Goal: Task Accomplishment & Management: Complete application form

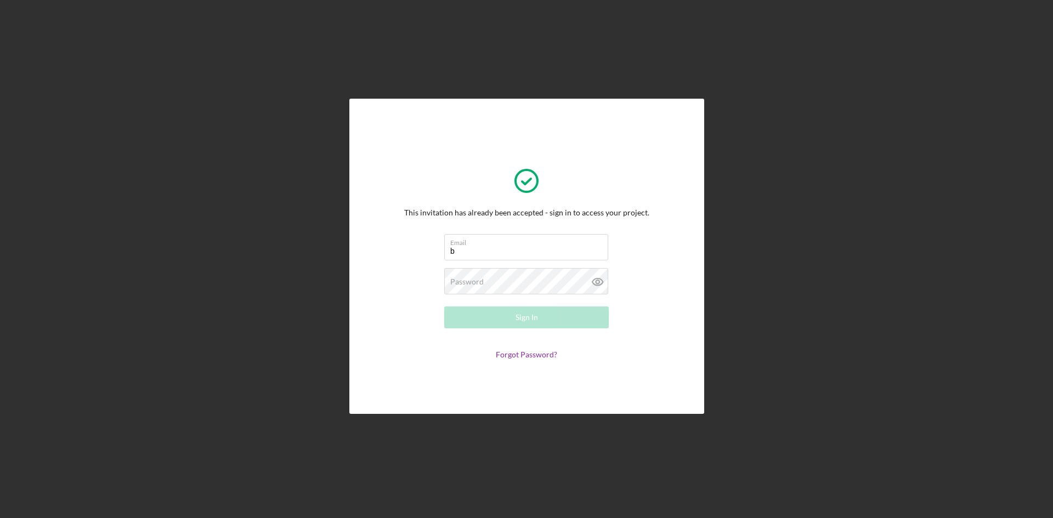
type input "[EMAIL_ADDRESS][DOMAIN_NAME]"
click at [486, 281] on div "Password Required" at bounding box center [526, 281] width 164 height 27
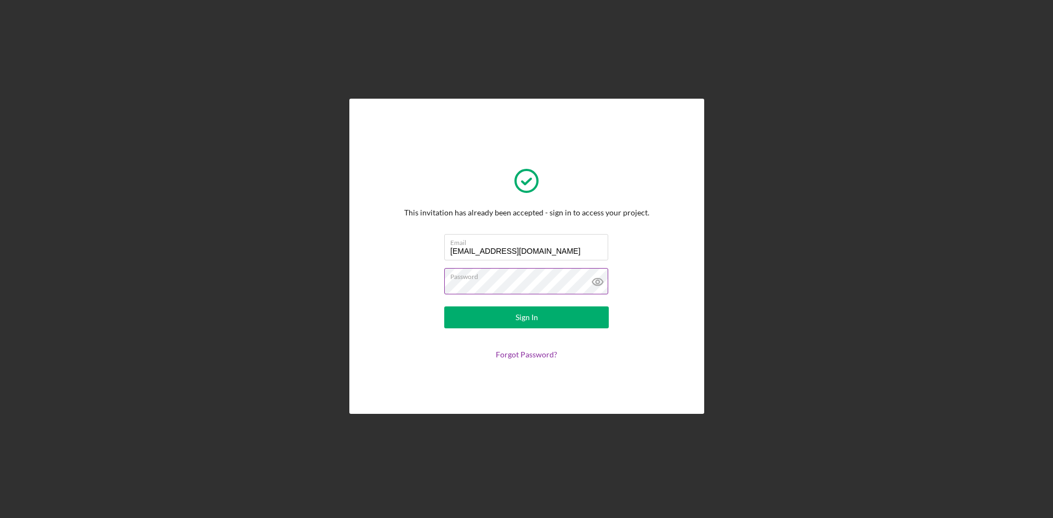
click at [444, 306] on button "Sign In" at bounding box center [526, 317] width 164 height 22
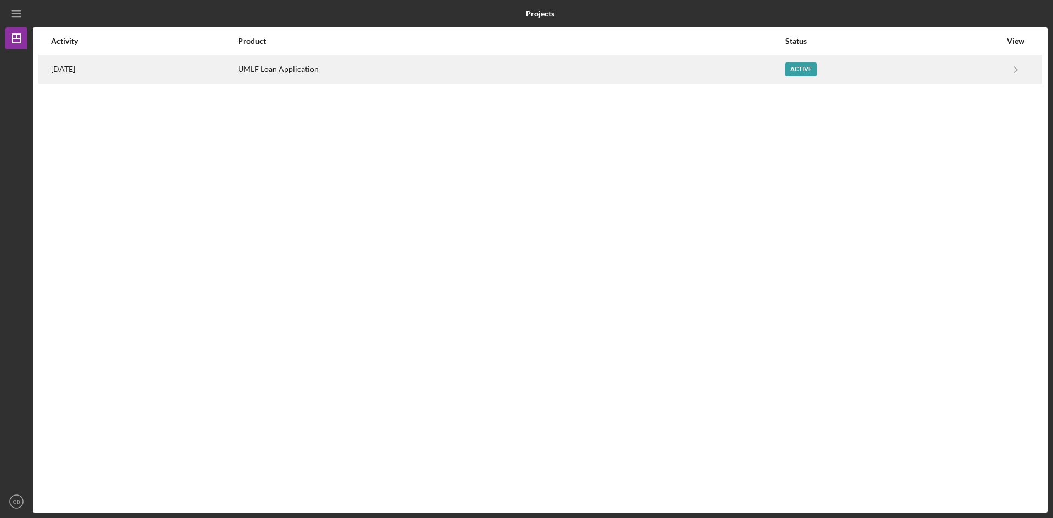
click at [372, 66] on div "UMLF Loan Application" at bounding box center [511, 69] width 546 height 27
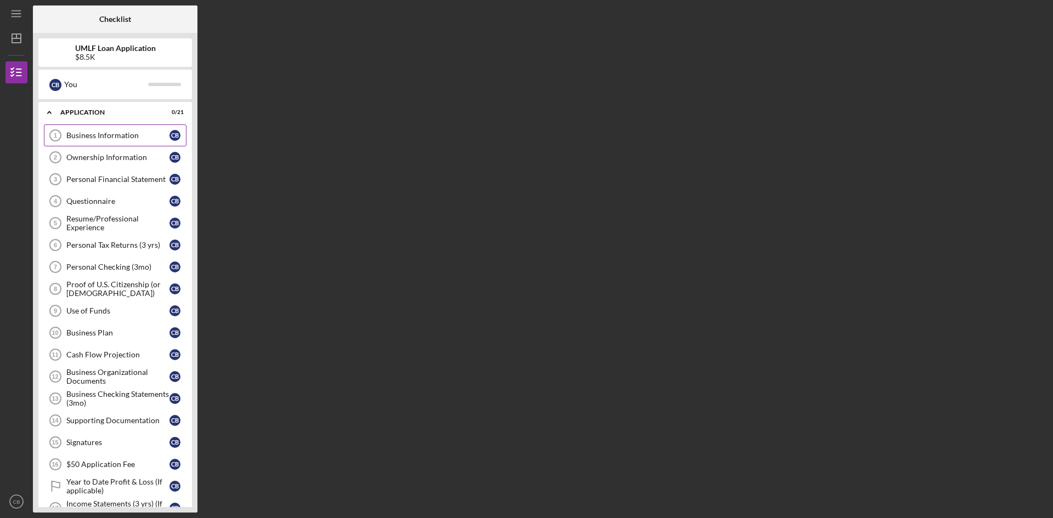
click at [103, 135] on div "Business Information" at bounding box center [117, 135] width 103 height 9
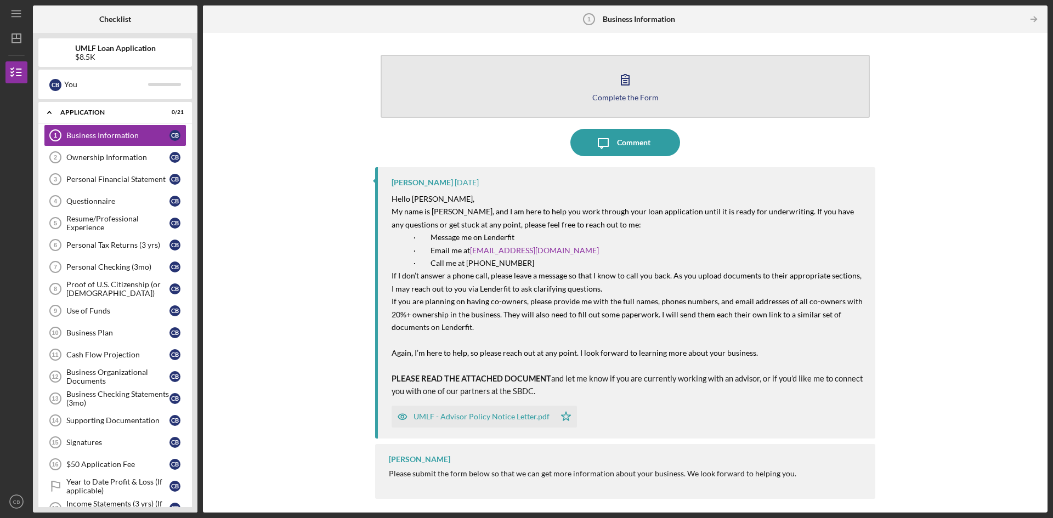
click at [638, 91] on button "Complete the Form Form" at bounding box center [625, 86] width 489 height 63
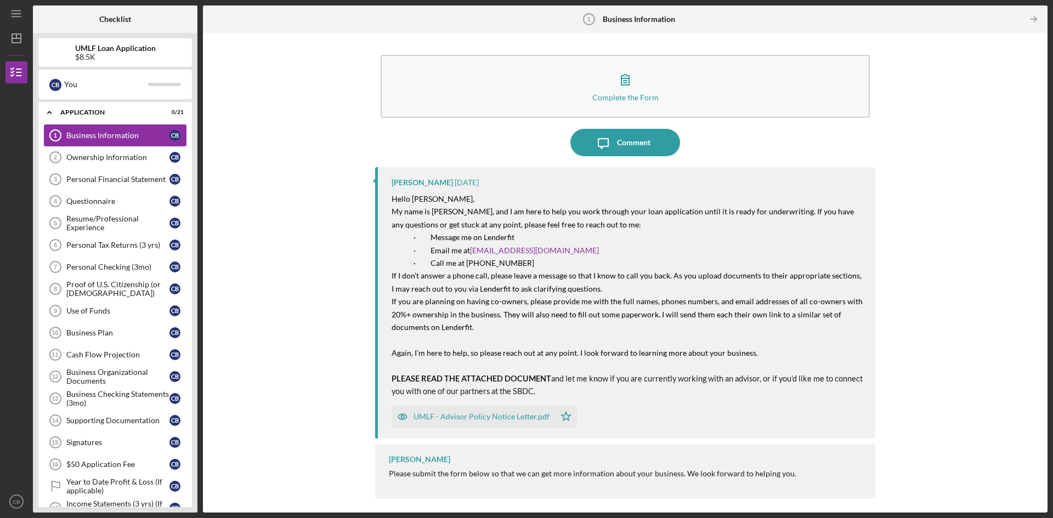
click at [115, 136] on div "Business Information" at bounding box center [117, 135] width 103 height 9
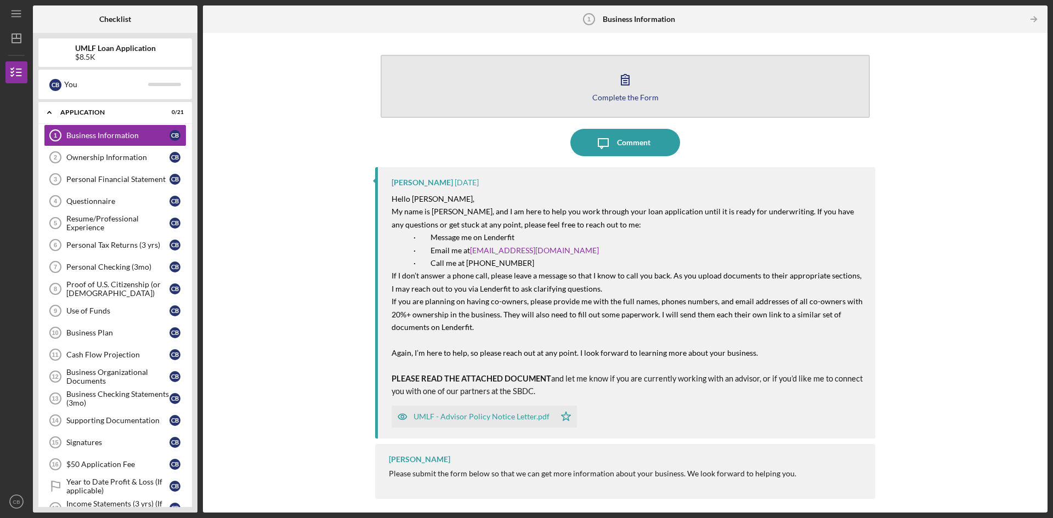
click at [615, 77] on icon "button" at bounding box center [624, 79] width 27 height 27
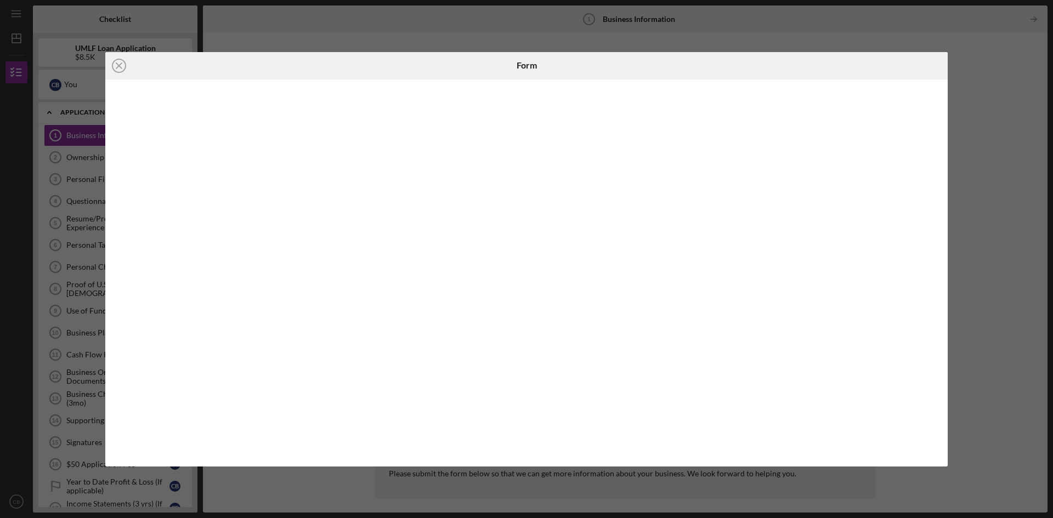
click at [1003, 154] on div "Icon/Close Form" at bounding box center [526, 259] width 1053 height 518
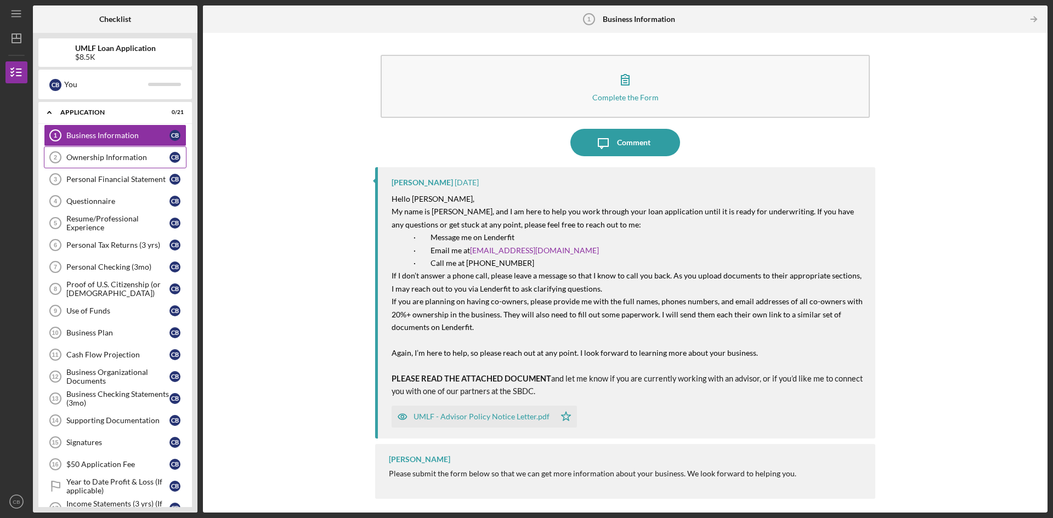
click at [88, 157] on div "Ownership Information" at bounding box center [117, 157] width 103 height 9
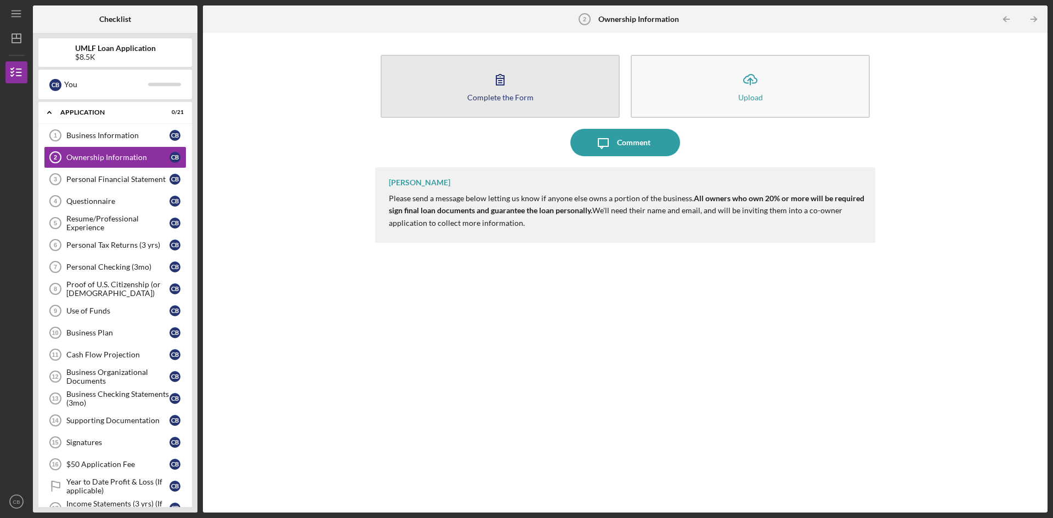
click at [492, 104] on button "Complete the Form Form" at bounding box center [500, 86] width 239 height 63
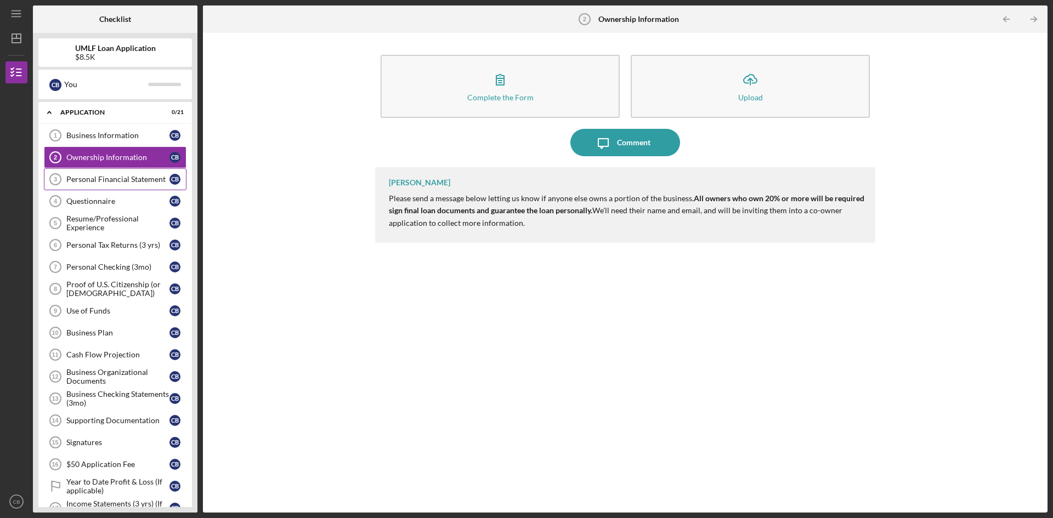
click at [119, 178] on div "Personal Financial Statement" at bounding box center [117, 179] width 103 height 9
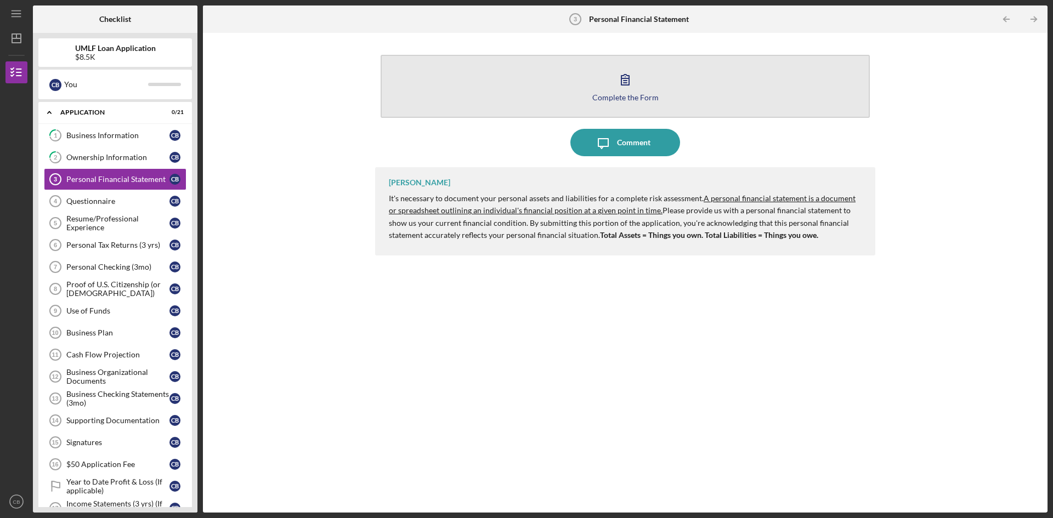
click at [630, 87] on icon "button" at bounding box center [624, 79] width 27 height 27
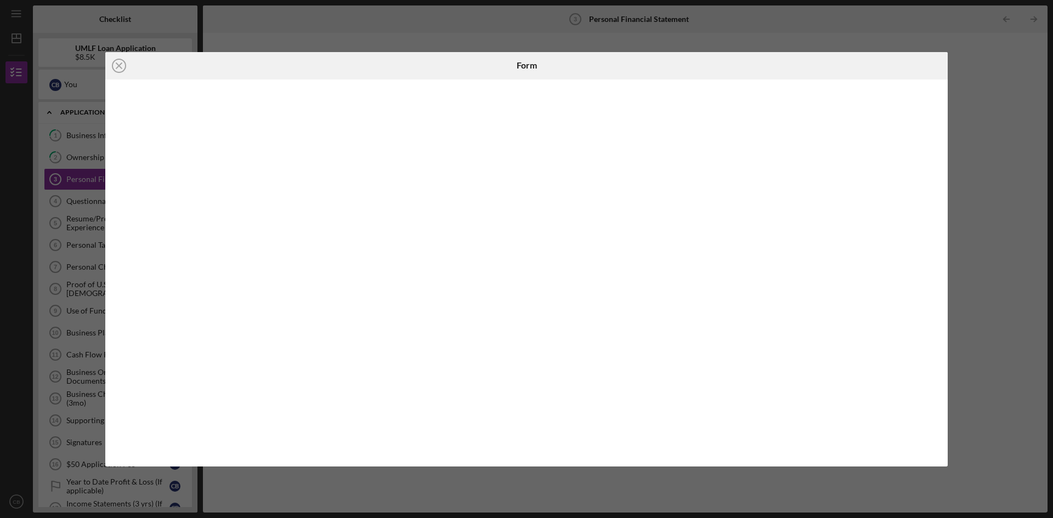
click at [990, 299] on div "Icon/Close Form" at bounding box center [526, 259] width 1053 height 518
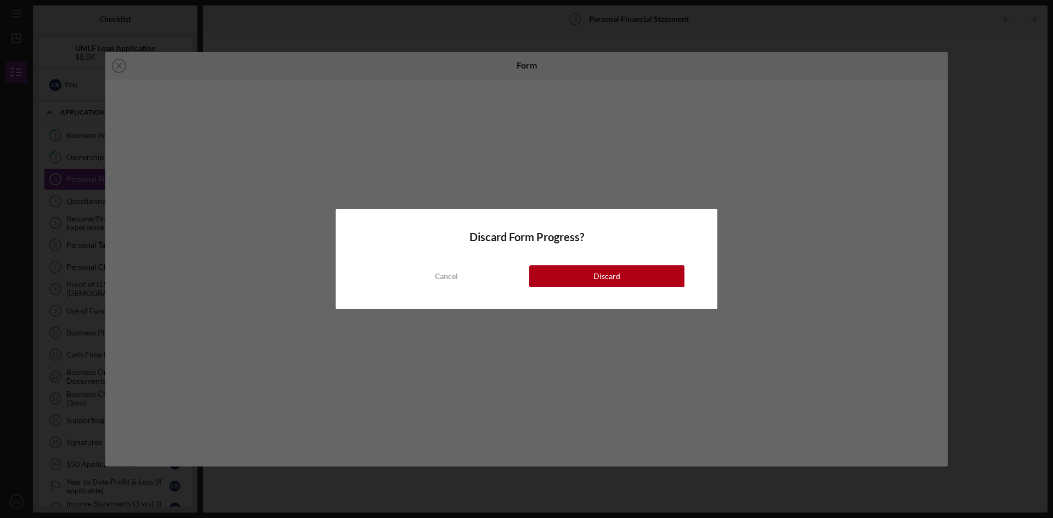
click at [612, 280] on div "Discard" at bounding box center [606, 276] width 27 height 22
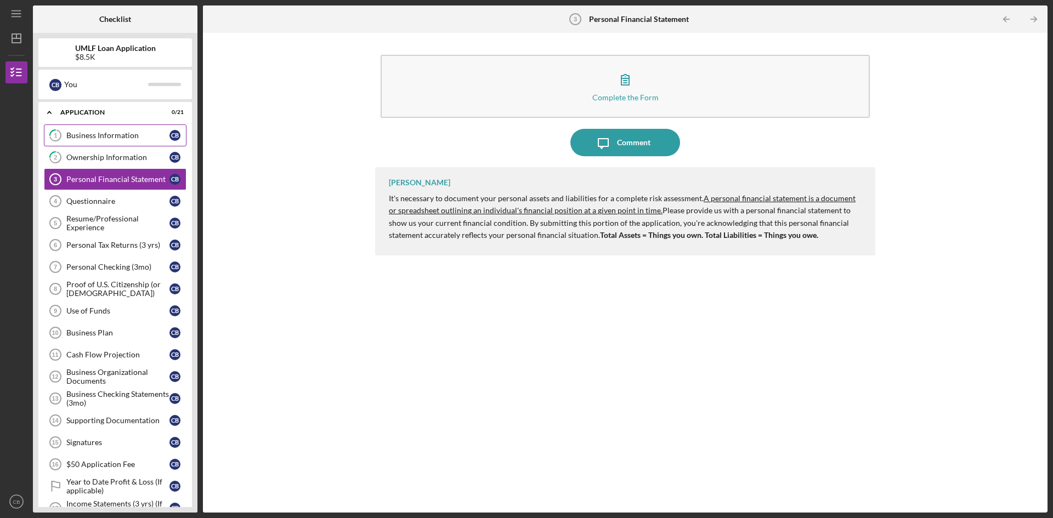
click at [112, 134] on div "Business Information" at bounding box center [117, 135] width 103 height 9
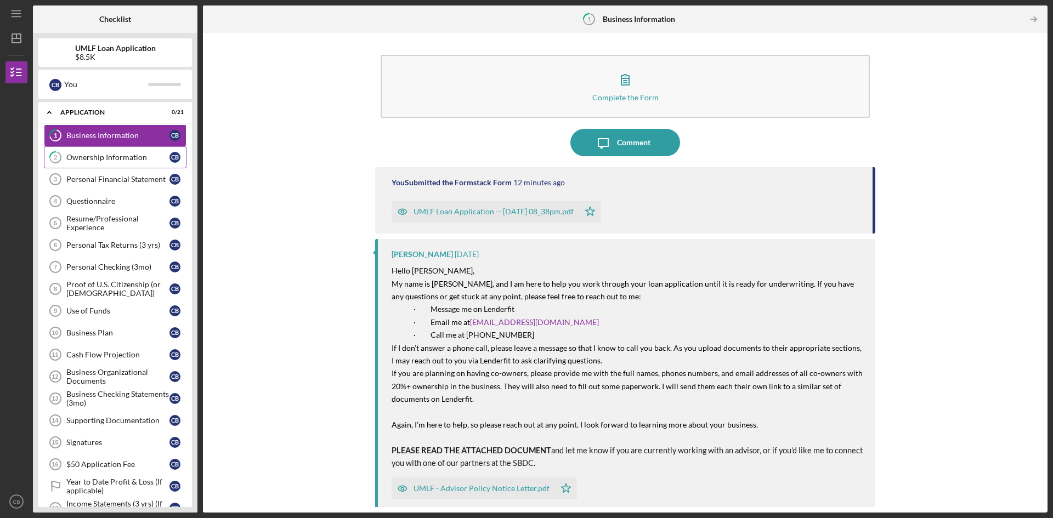
click at [83, 161] on div "Ownership Information" at bounding box center [117, 157] width 103 height 9
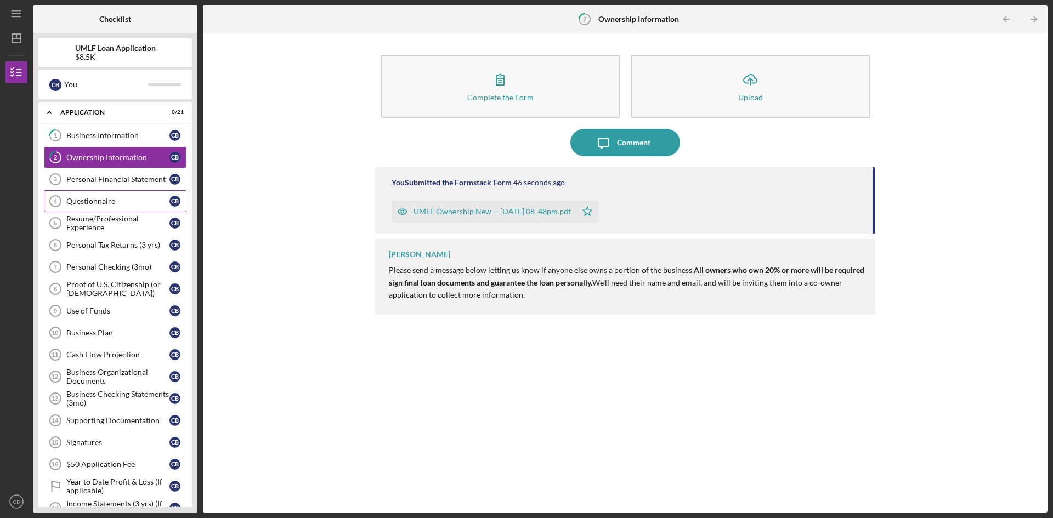
click at [112, 198] on div "Questionnaire" at bounding box center [117, 201] width 103 height 9
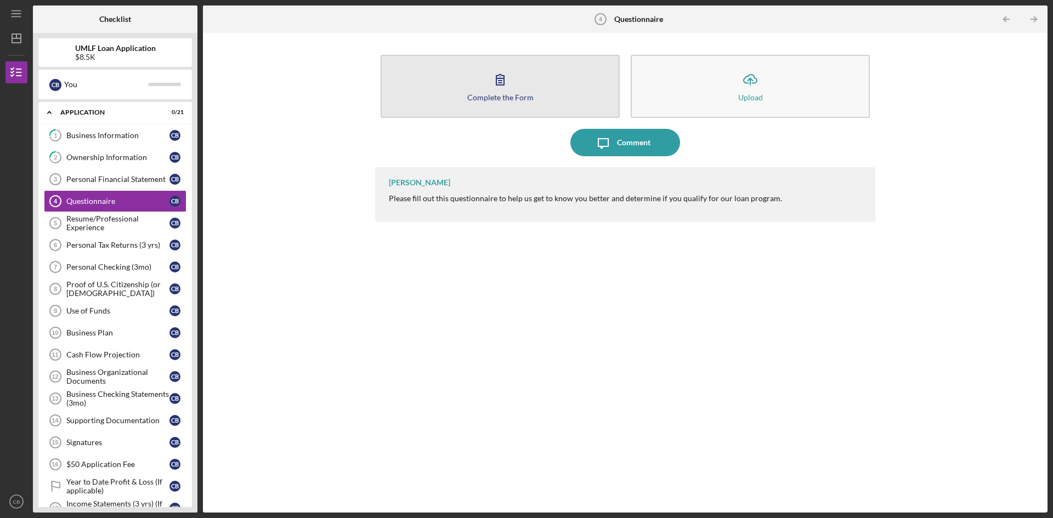
click at [487, 92] on button "Complete the Form Form" at bounding box center [500, 86] width 239 height 63
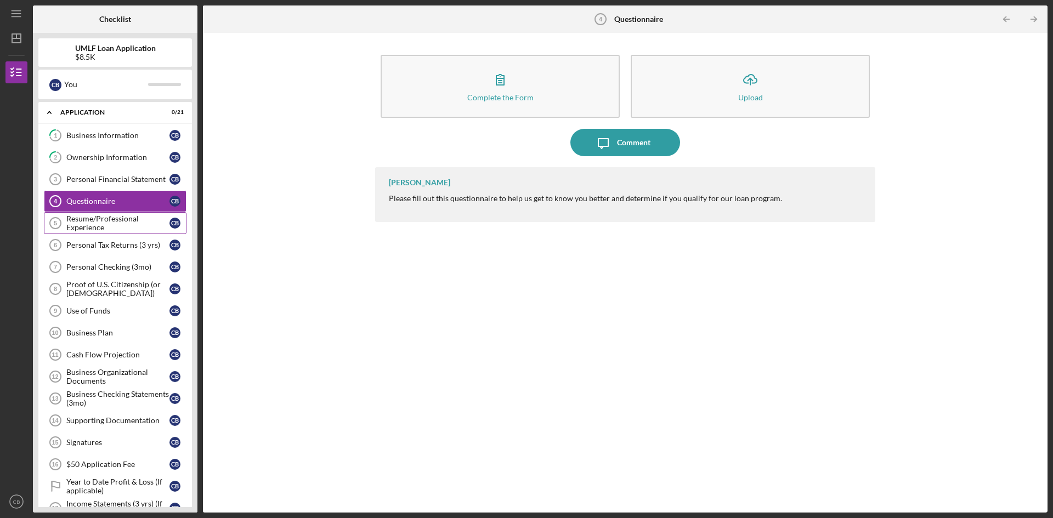
click at [122, 220] on div "Resume/Professional Experience" at bounding box center [117, 223] width 103 height 18
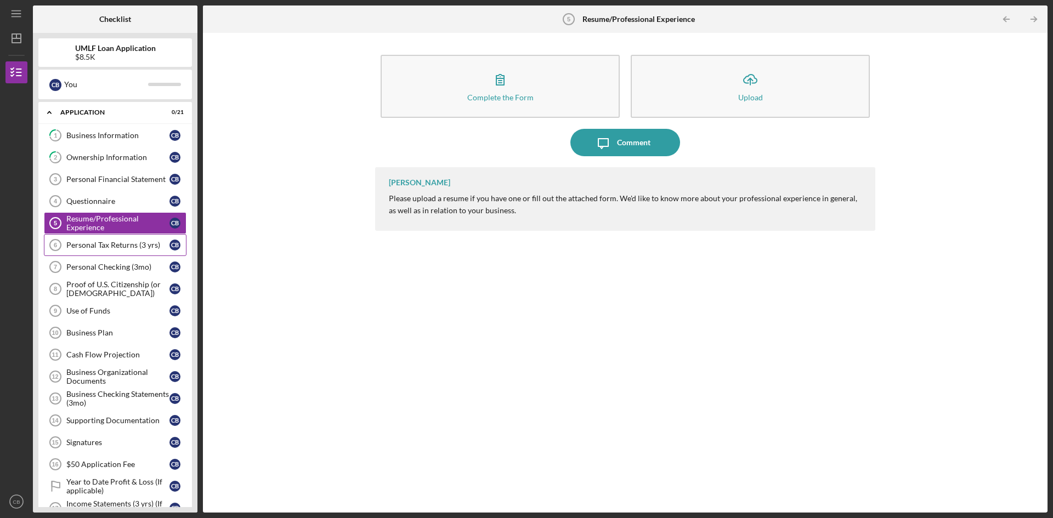
click at [103, 251] on link "Personal Tax Returns (3 yrs) 6 Personal Tax Returns (3 yrs) C B" at bounding box center [115, 245] width 143 height 22
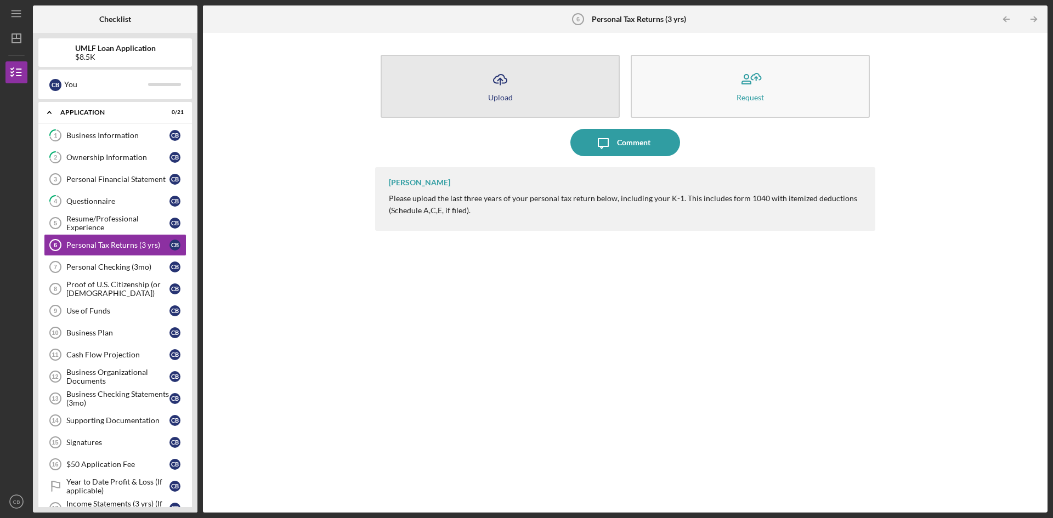
click at [508, 73] on icon "Icon/Upload" at bounding box center [499, 79] width 27 height 27
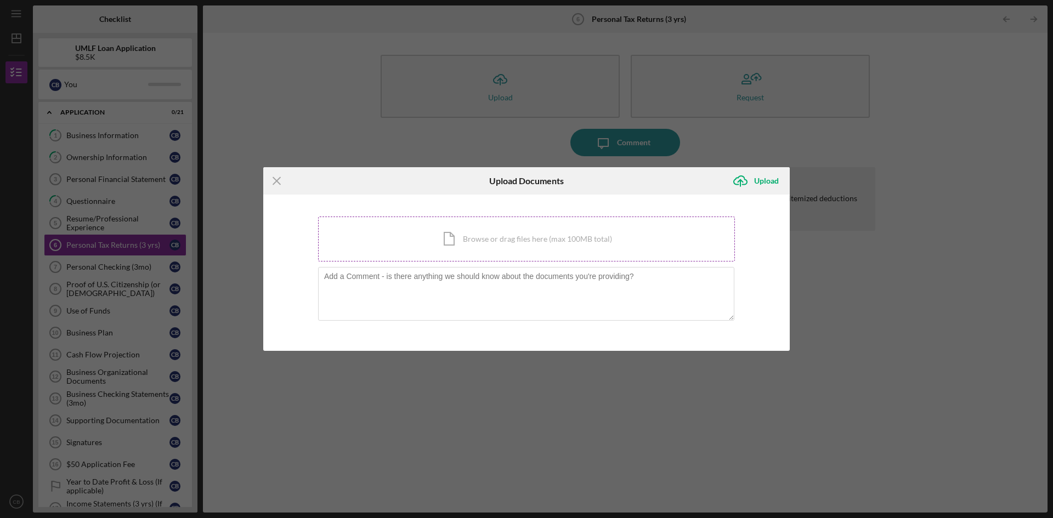
click at [509, 251] on div "Icon/Document Browse or drag files here (max 100MB total) Tap to choose files o…" at bounding box center [526, 239] width 417 height 45
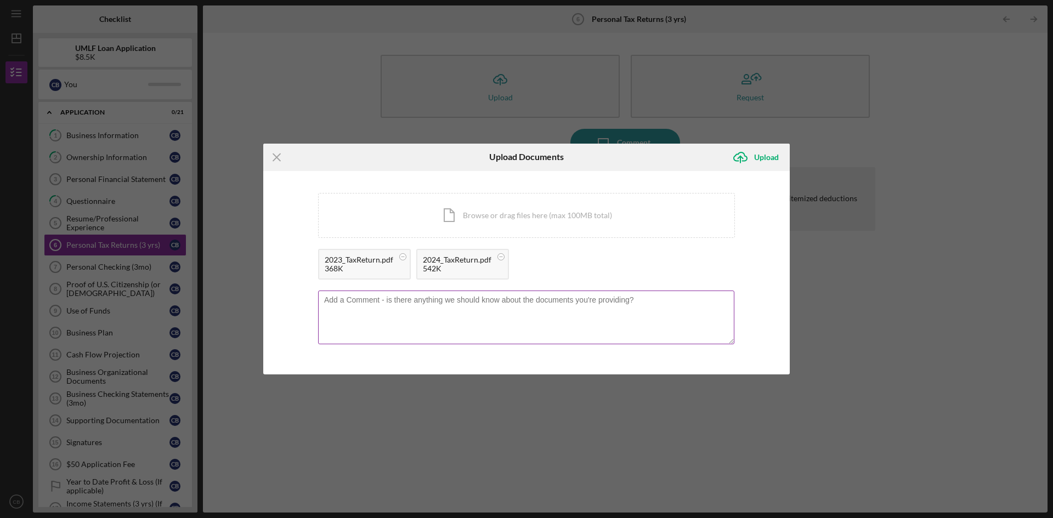
click at [450, 311] on textarea at bounding box center [526, 318] width 416 height 54
type textarea "I am currently missing my 2022 tax return because I filed it differently than t…"
click at [758, 156] on div "Upload" at bounding box center [766, 157] width 25 height 22
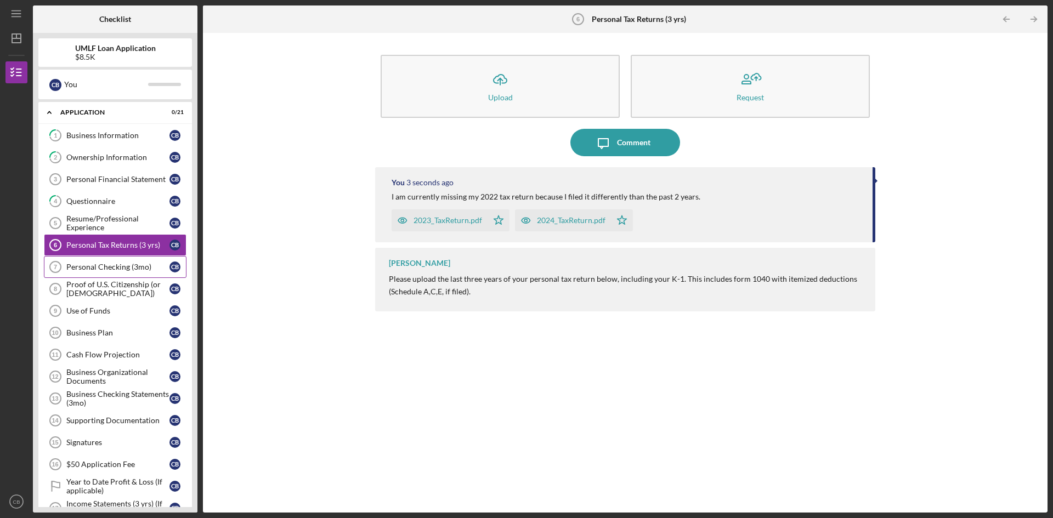
click at [133, 268] on div "Personal Checking (3mo)" at bounding box center [117, 267] width 103 height 9
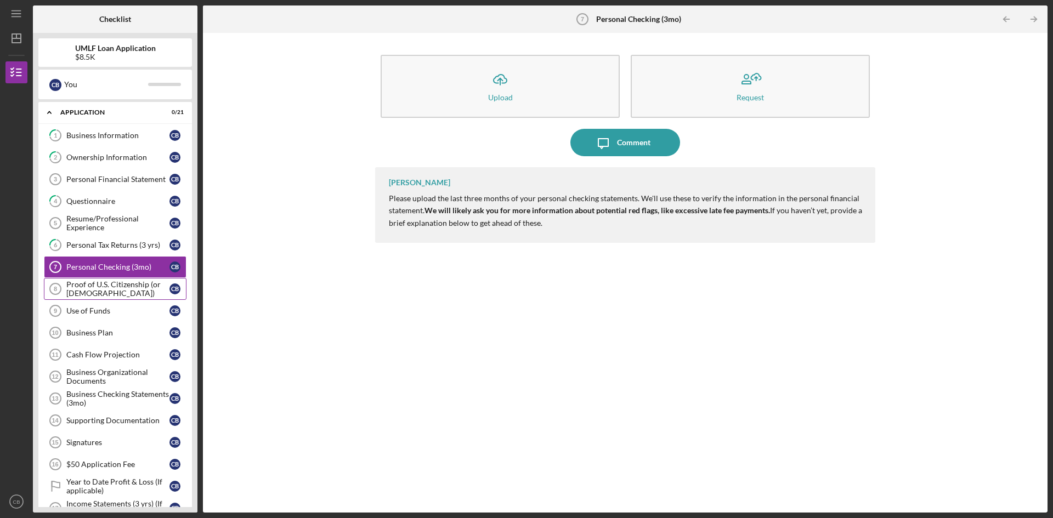
click at [130, 295] on div "Proof of U.S. Citizenship (or [DEMOGRAPHIC_DATA])" at bounding box center [117, 289] width 103 height 18
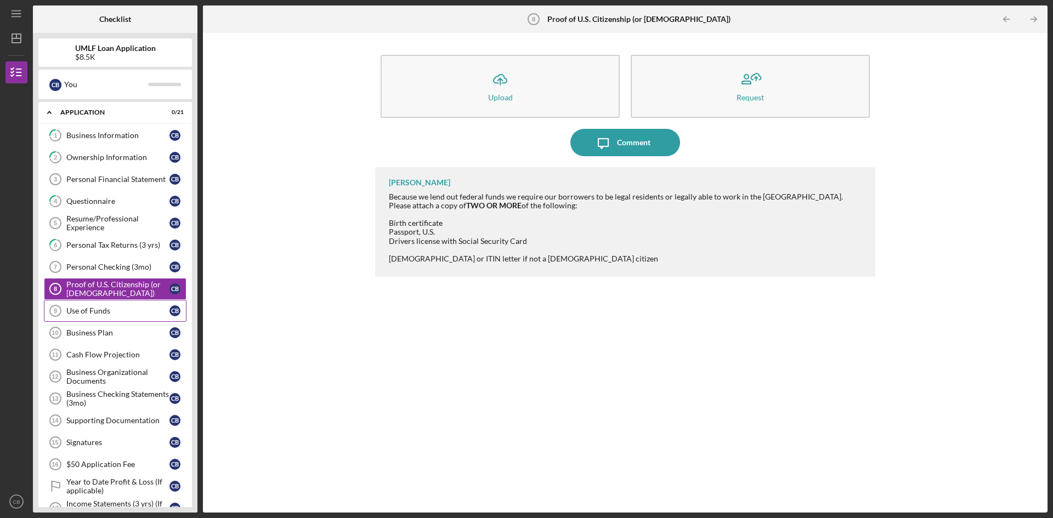
click at [114, 317] on link "Use of Funds 9 Use of Funds C B" at bounding box center [115, 311] width 143 height 22
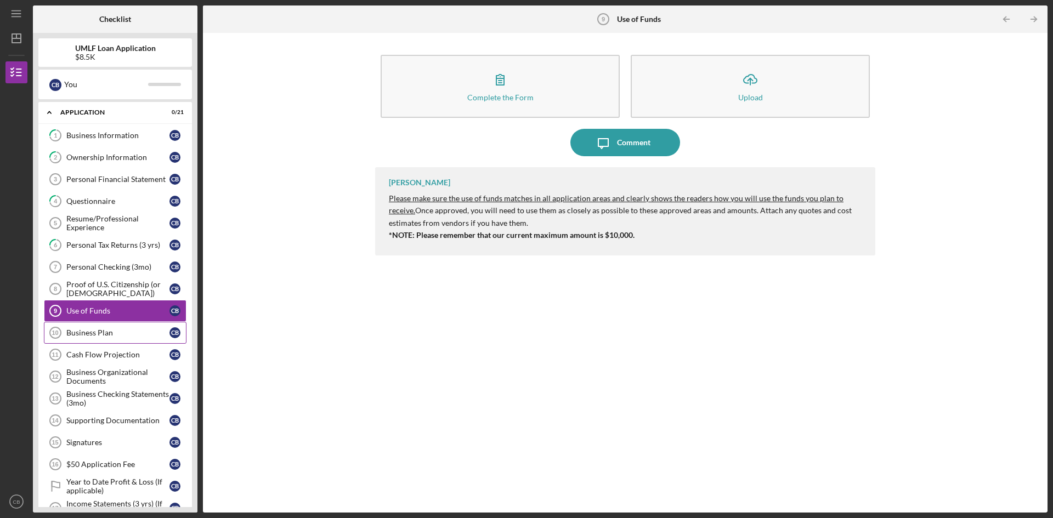
click at [105, 334] on div "Business Plan" at bounding box center [117, 332] width 103 height 9
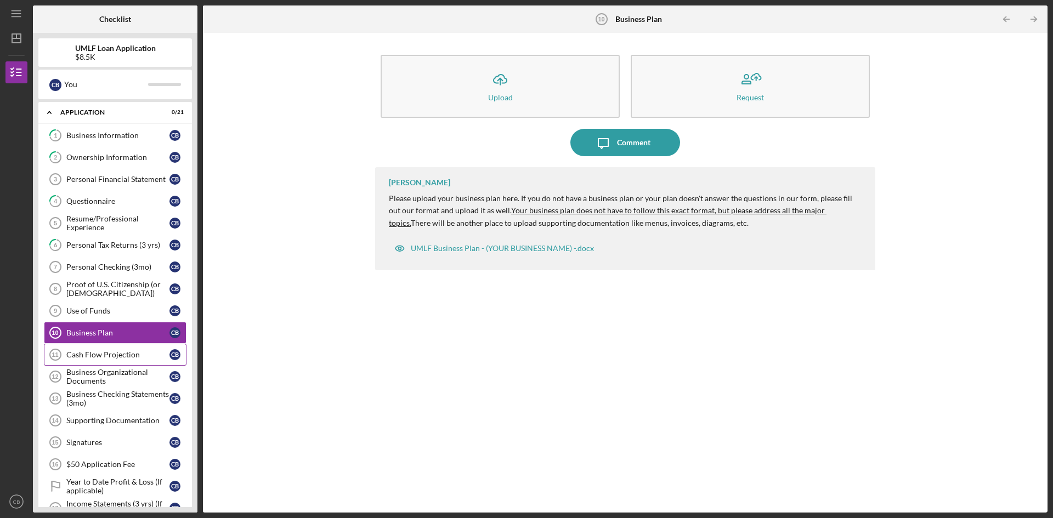
click at [113, 355] on div "Cash Flow Projection" at bounding box center [117, 354] width 103 height 9
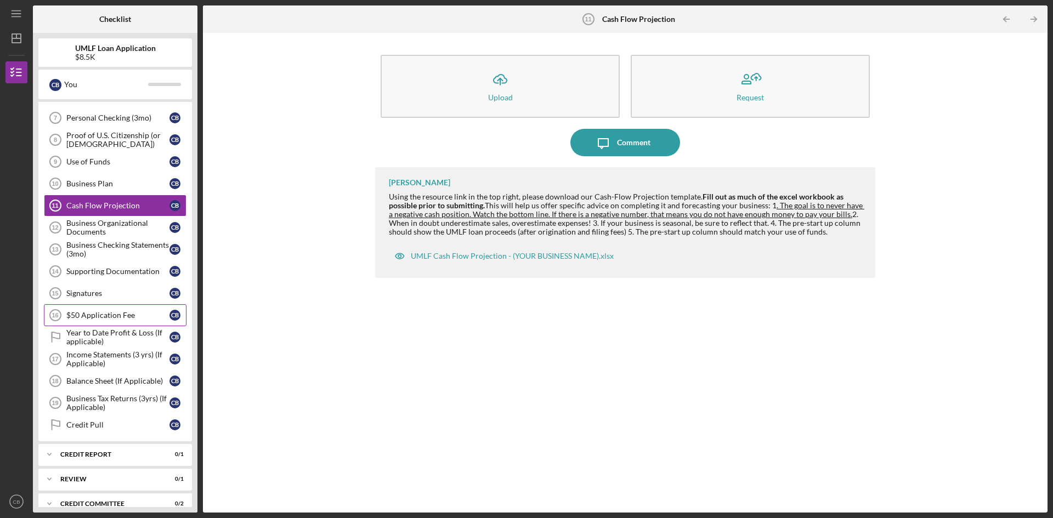
scroll to position [164, 0]
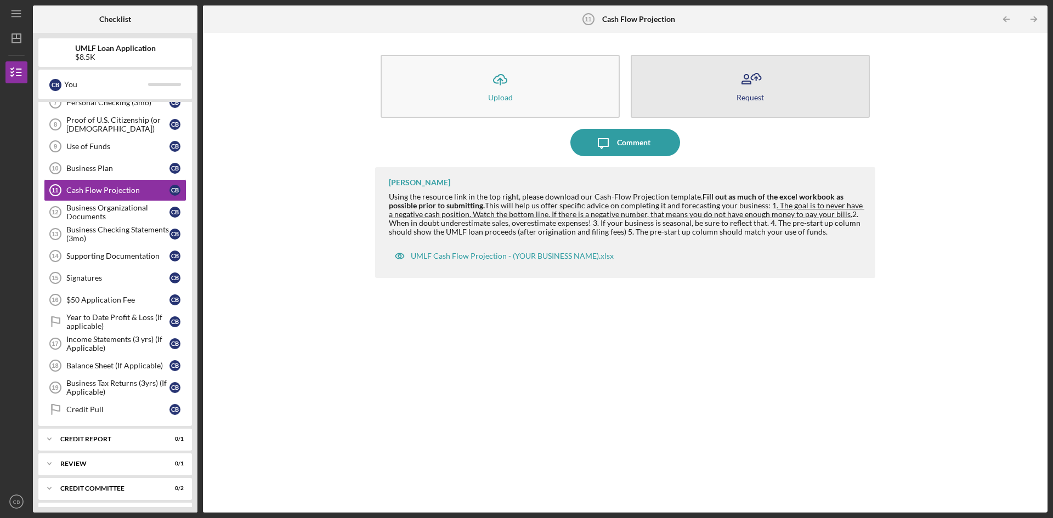
click at [782, 83] on button "Request" at bounding box center [750, 86] width 239 height 63
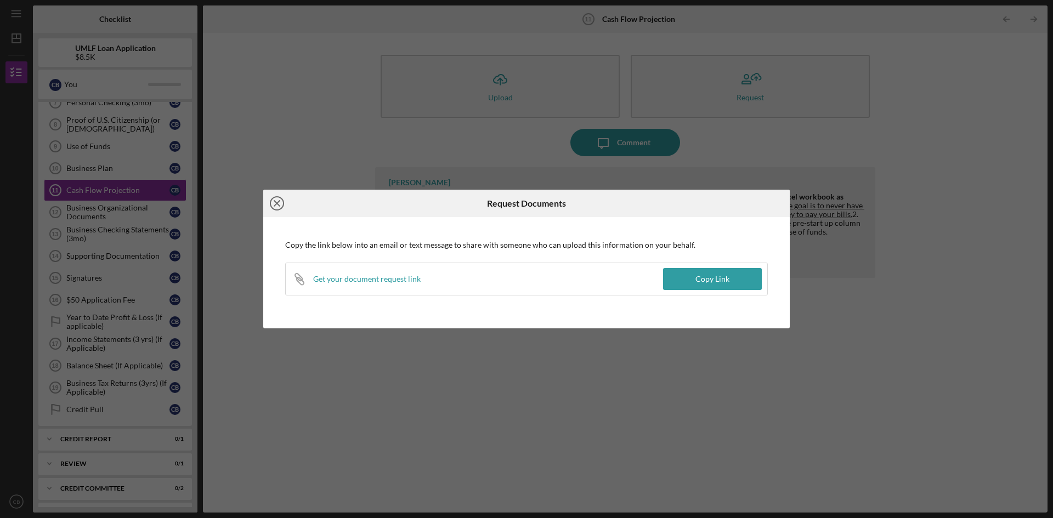
click at [288, 205] on icon "Icon/Close" at bounding box center [276, 203] width 27 height 27
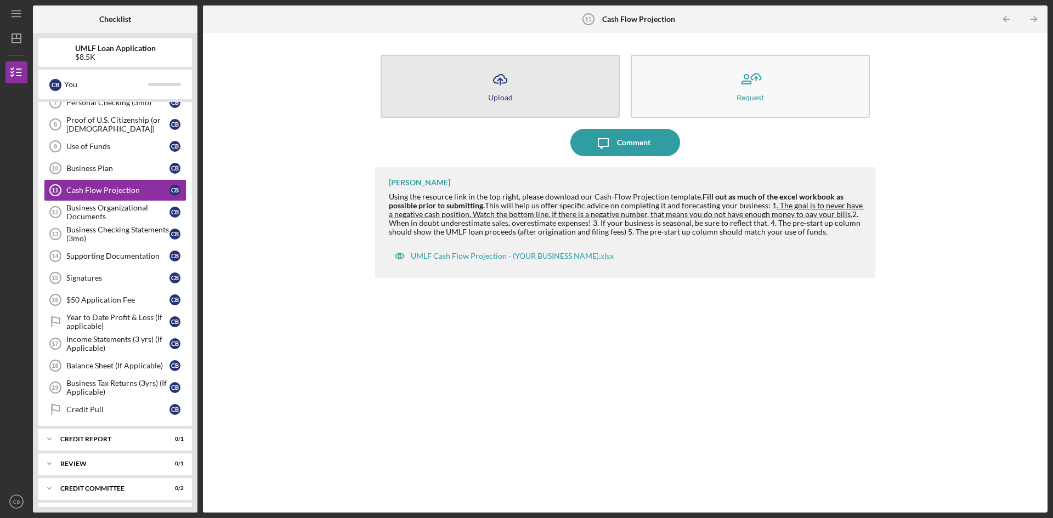
click at [495, 96] on div "Upload" at bounding box center [500, 97] width 25 height 8
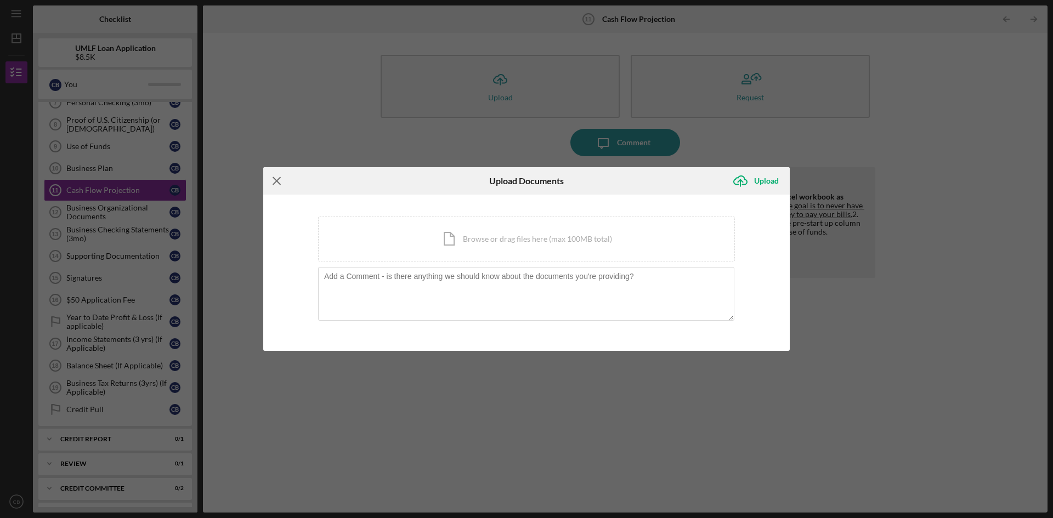
click at [277, 178] on icon "Icon/Menu Close" at bounding box center [276, 180] width 27 height 27
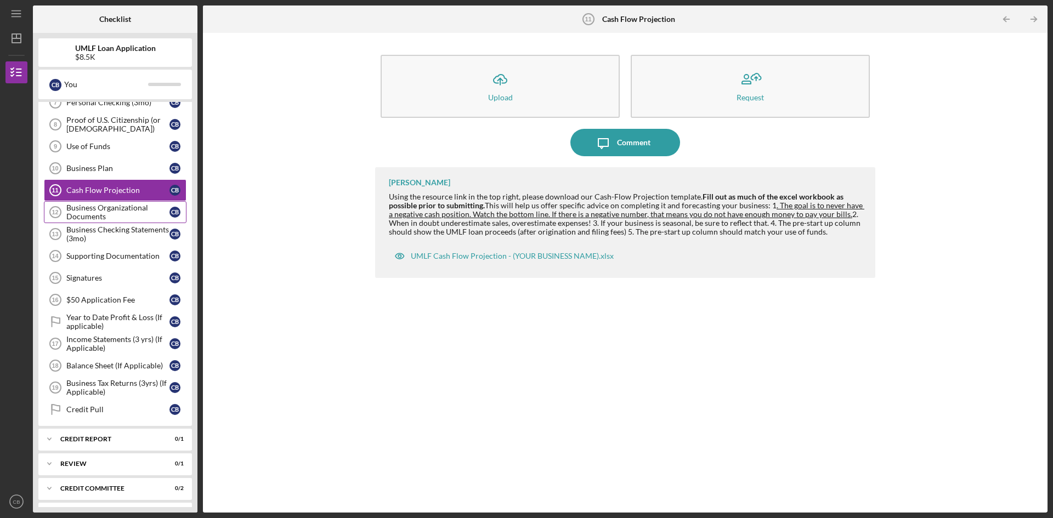
click at [111, 207] on div "Business Organizational Documents" at bounding box center [117, 212] width 103 height 18
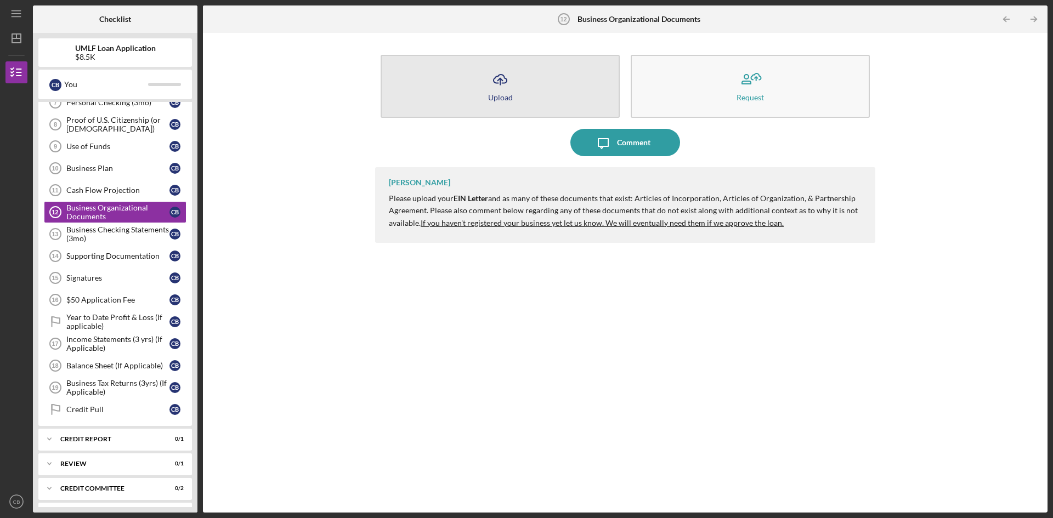
click at [509, 94] on div "Upload" at bounding box center [500, 97] width 25 height 8
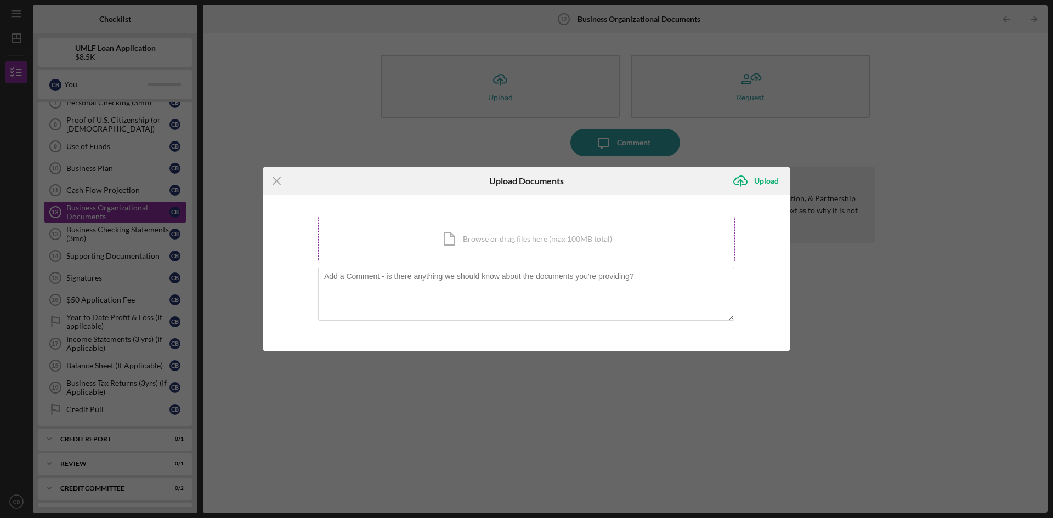
click at [453, 245] on div "Icon/Document Browse or drag files here (max 100MB total) Tap to choose files o…" at bounding box center [526, 239] width 417 height 45
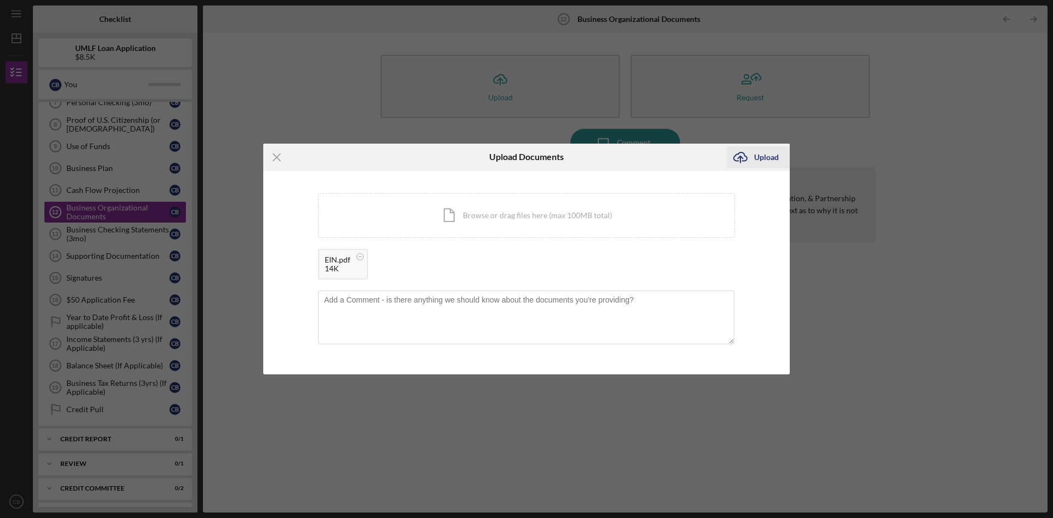
click at [759, 153] on div "Upload" at bounding box center [766, 157] width 25 height 22
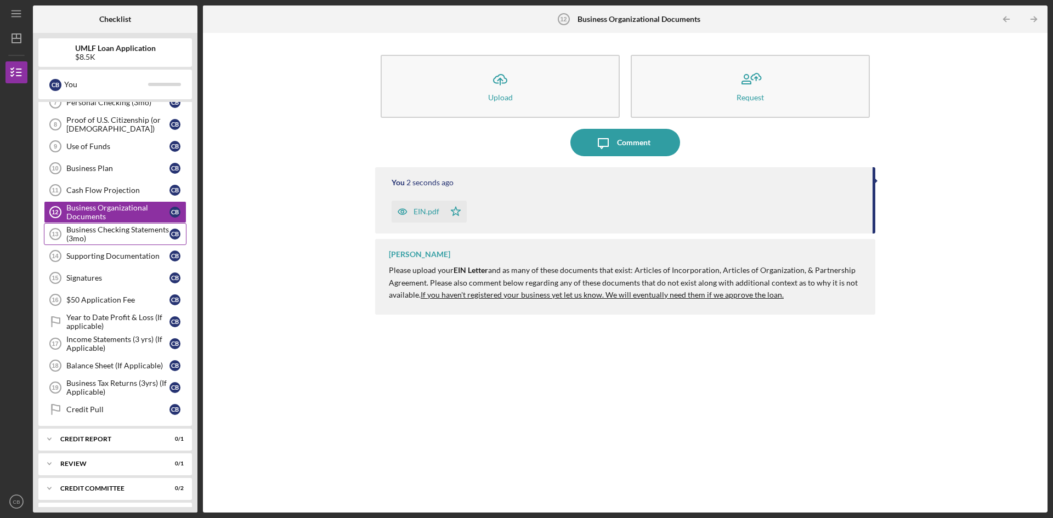
click at [122, 238] on div "Business Checking Statements (3mo)" at bounding box center [117, 234] width 103 height 18
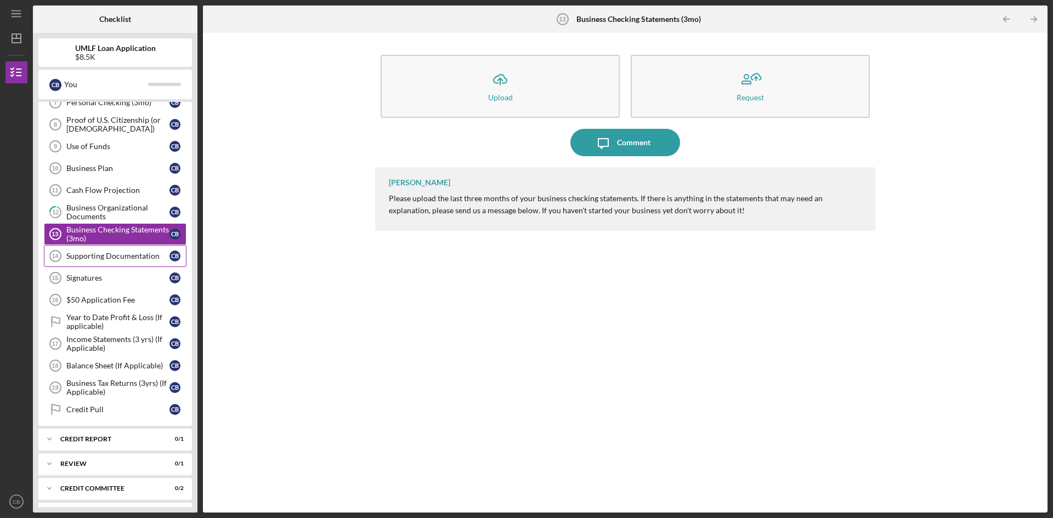
click at [129, 262] on link "Supporting Documentation 14 Supporting Documentation C B" at bounding box center [115, 256] width 143 height 22
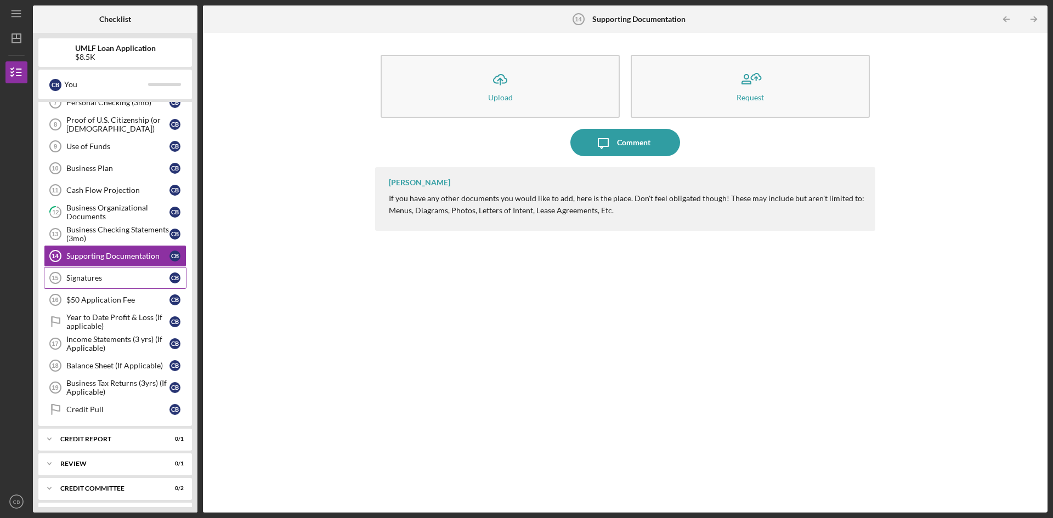
click at [116, 280] on div "Signatures" at bounding box center [117, 278] width 103 height 9
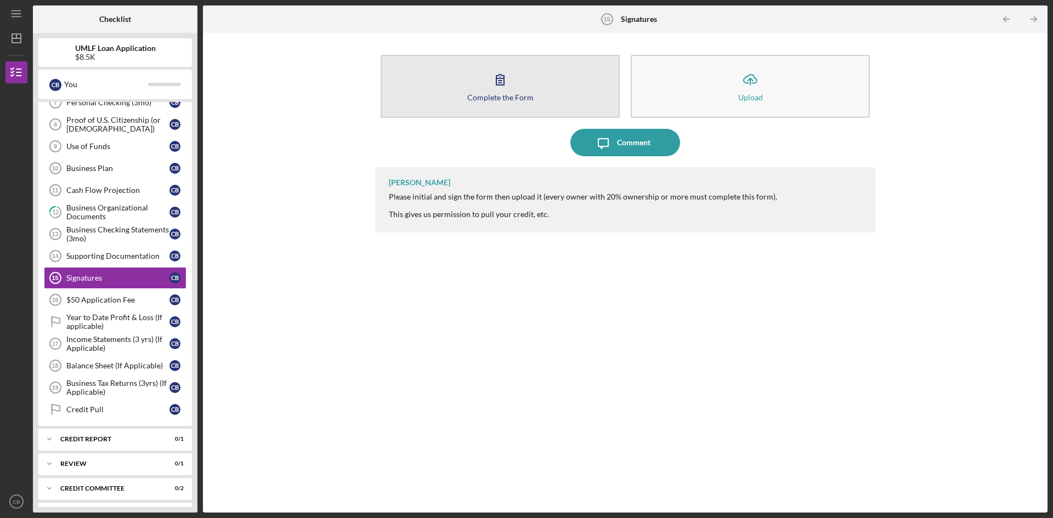
click at [492, 86] on icon "button" at bounding box center [499, 79] width 27 height 27
click at [516, 88] on button "Complete the Form Form" at bounding box center [500, 86] width 239 height 63
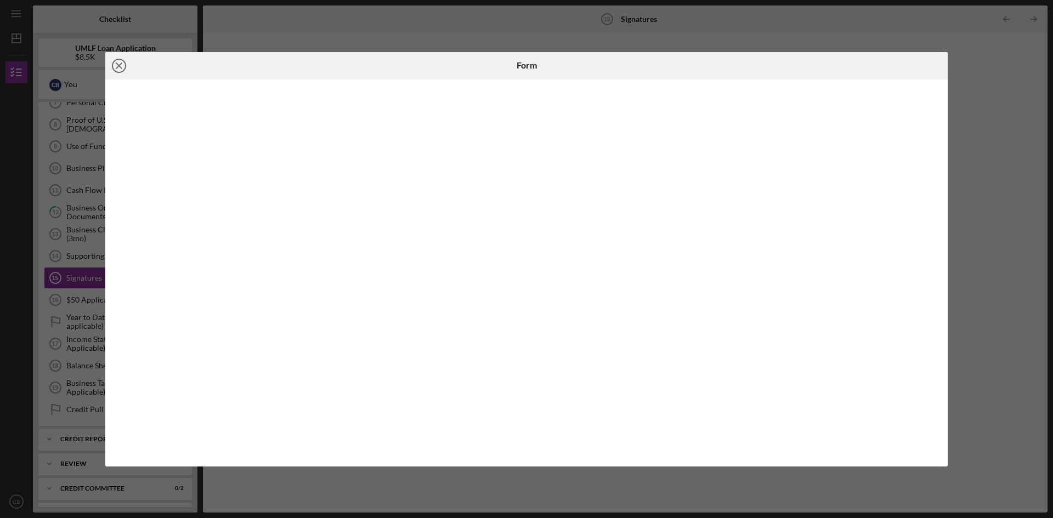
click at [126, 70] on icon "Icon/Close" at bounding box center [118, 65] width 27 height 27
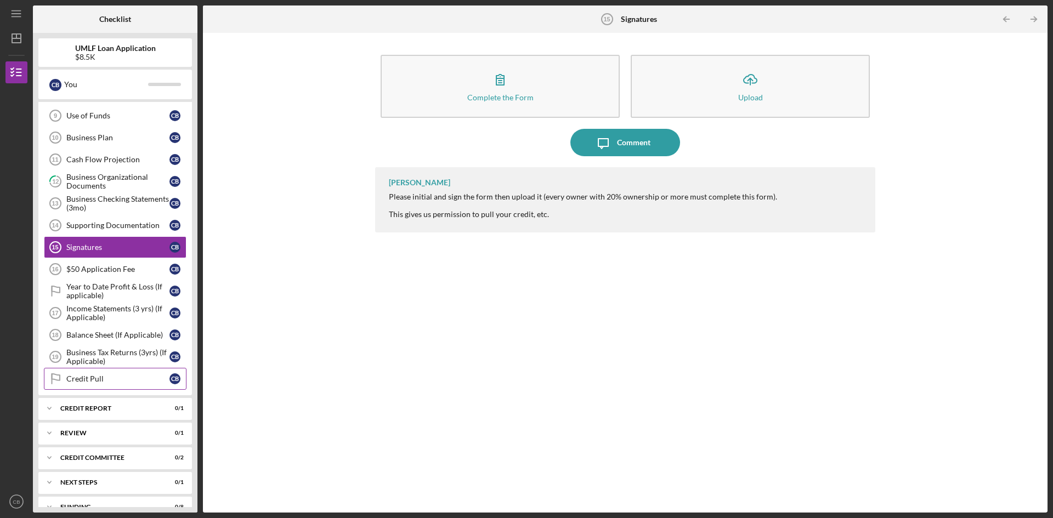
scroll to position [212, 0]
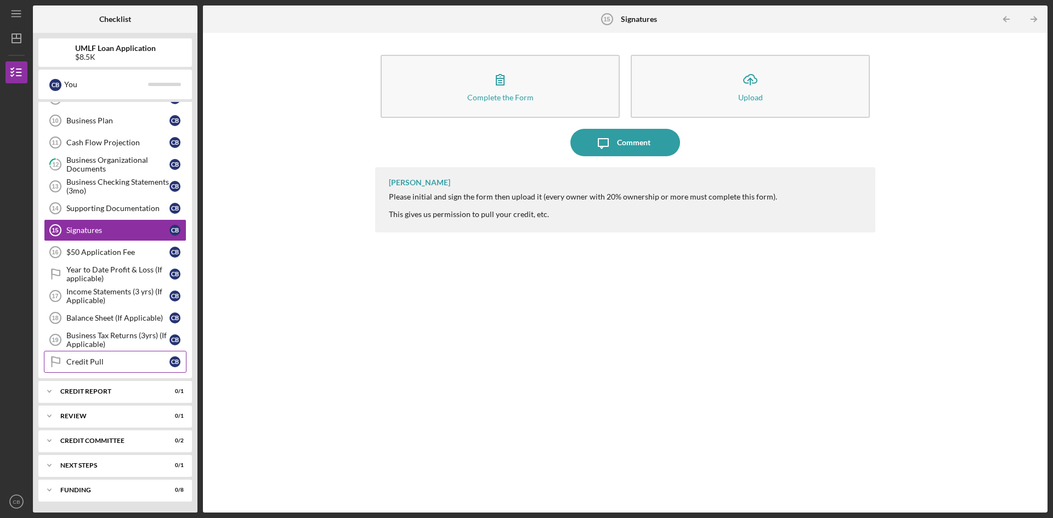
click at [99, 362] on div "Credit Pull" at bounding box center [117, 361] width 103 height 9
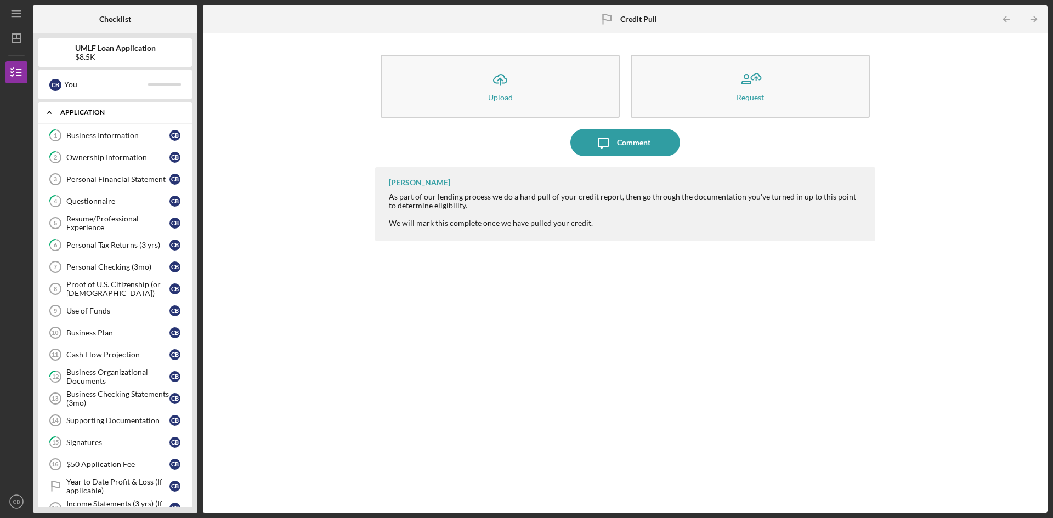
click at [47, 111] on icon "Icon/Expander" at bounding box center [49, 112] width 22 height 22
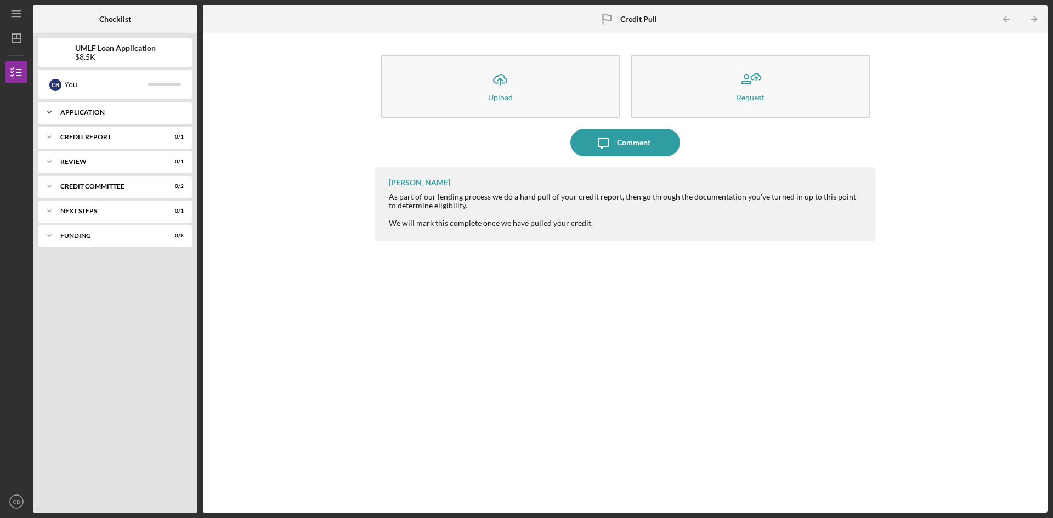
click at [100, 112] on div "Application" at bounding box center [119, 112] width 118 height 7
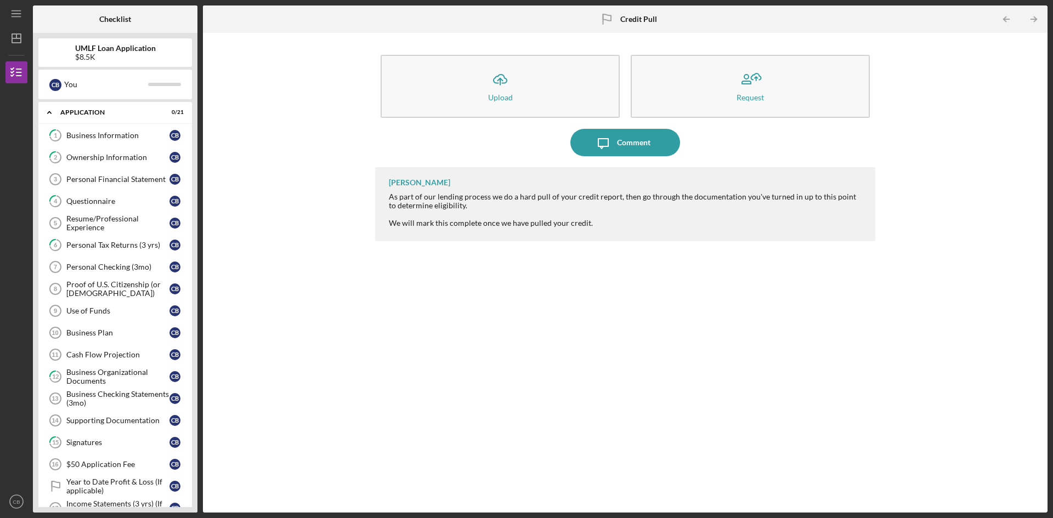
click at [231, 169] on div "Icon/Upload Upload Request Icon/Message Comment [PERSON_NAME] As part of our le…" at bounding box center [624, 272] width 833 height 469
click at [111, 90] on div "You" at bounding box center [106, 84] width 84 height 19
drag, startPoint x: 233, startPoint y: 98, endPoint x: 98, endPoint y: 69, distance: 138.6
click at [233, 99] on div "Icon/Upload Upload Request Icon/Message Comment [PERSON_NAME] As part of our le…" at bounding box center [624, 272] width 833 height 469
click at [121, 60] on div "$8.5K" at bounding box center [115, 57] width 81 height 9
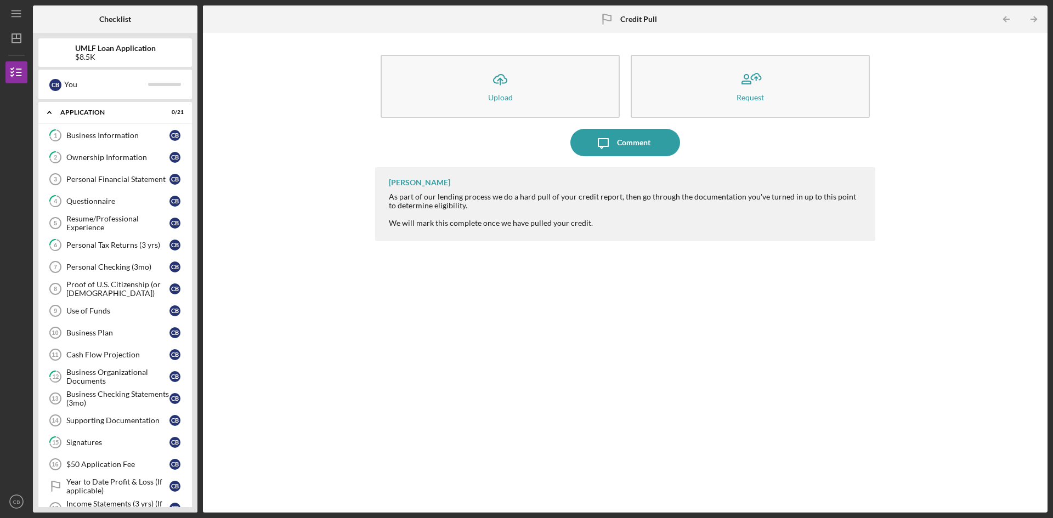
click at [278, 90] on div "Icon/Upload Upload Request Icon/Message Comment [PERSON_NAME] As part of our le…" at bounding box center [624, 272] width 833 height 469
click at [115, 269] on div "Personal Checking (3mo)" at bounding box center [117, 267] width 103 height 9
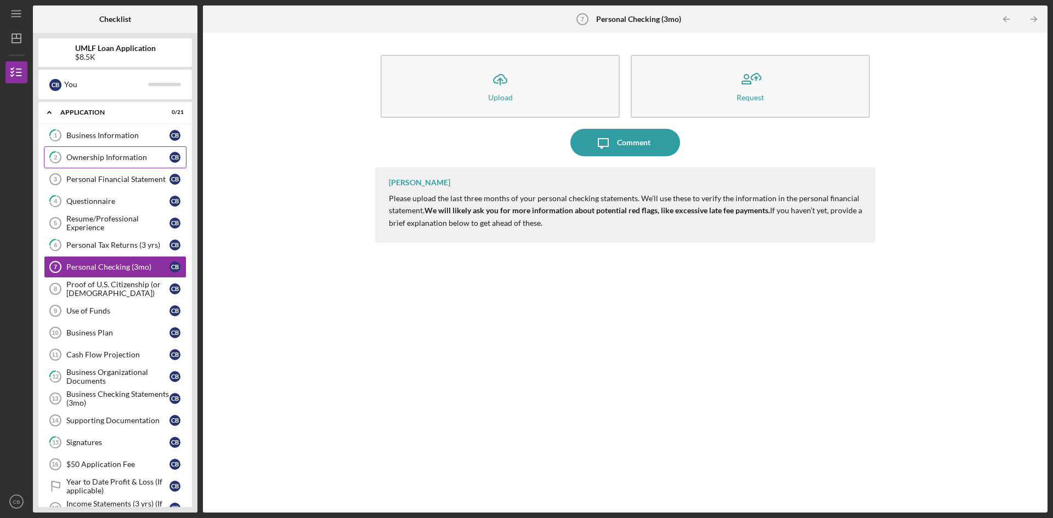
scroll to position [212, 0]
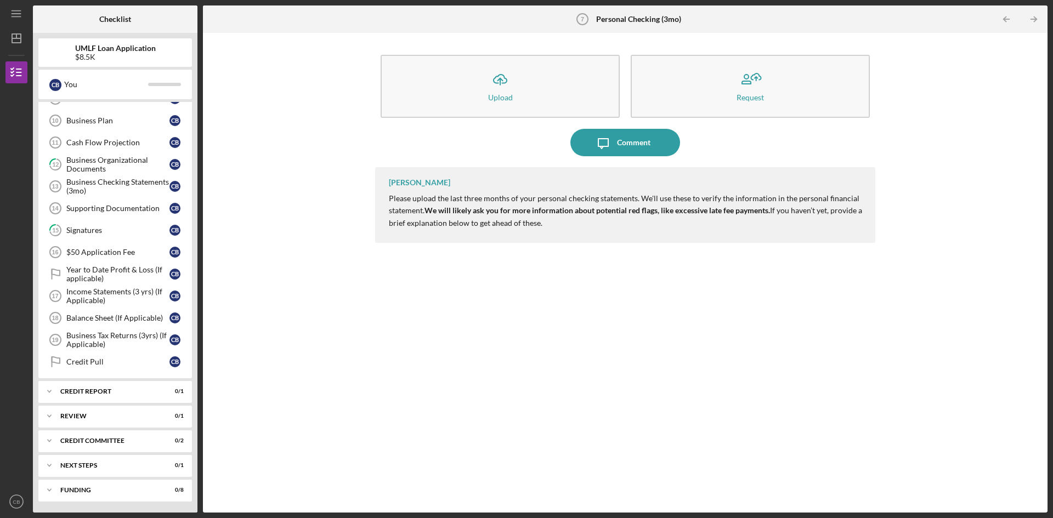
click at [301, 281] on div "Icon/Upload Upload Request Icon/Message Comment [PERSON_NAME] Please upload the…" at bounding box center [624, 272] width 833 height 469
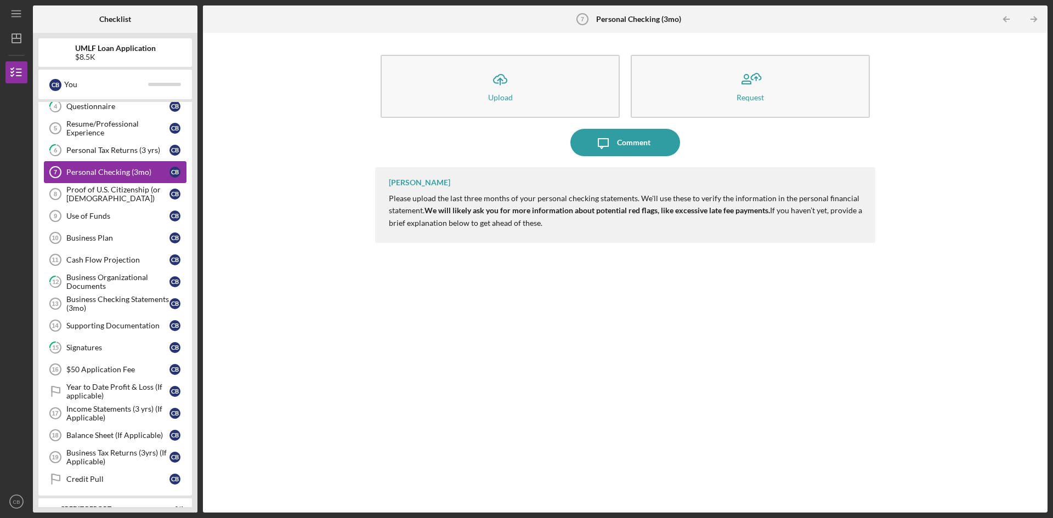
scroll to position [0, 0]
